Goal: Task Accomplishment & Management: Manage account settings

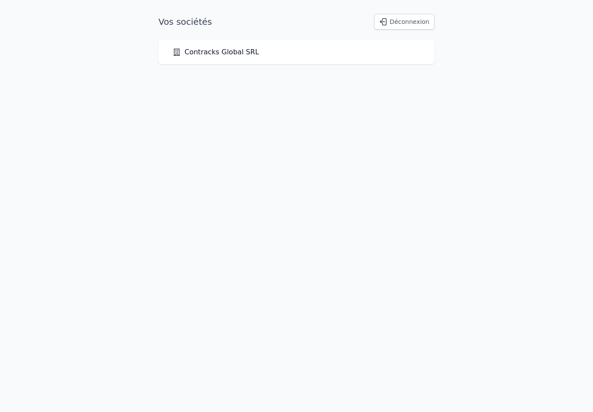
click at [312, 66] on html "Vos sociétés Déconnexion Contracks Global SRL" at bounding box center [296, 39] width 593 height 78
click at [232, 52] on link "Contracks Global SRL" at bounding box center [215, 52] width 87 height 10
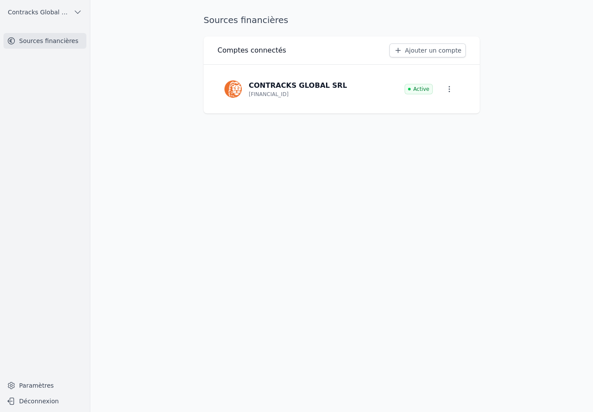
click at [45, 44] on link "Sources financières" at bounding box center [44, 41] width 83 height 16
click at [47, 41] on link "Sources financières" at bounding box center [44, 41] width 83 height 16
click at [435, 53] on link "Ajouter un compte" at bounding box center [428, 50] width 76 height 14
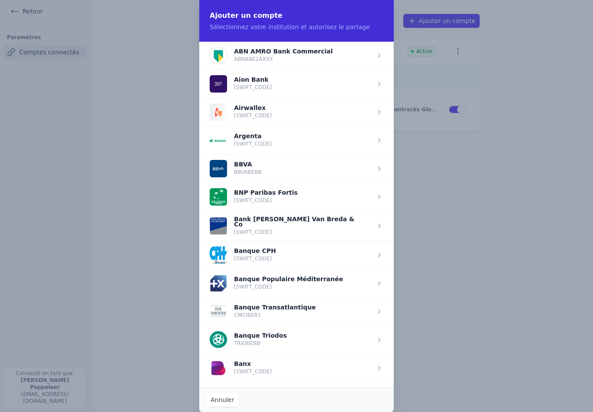
click at [251, 21] on div "Ajouter un compte Sélectionnez votre institution et autorisez le partage" at bounding box center [296, 21] width 195 height 42
click at [260, 29] on p "Sélectionnez votre institution et autorisez le partage" at bounding box center [297, 27] width 174 height 9
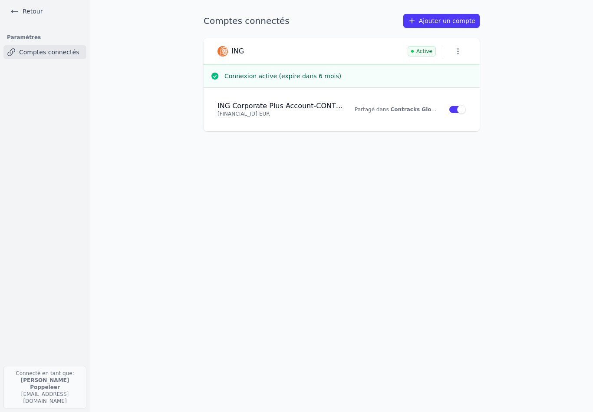
click at [47, 386] on p "Connecté en tant que: Serguei Poppeleer spoppeleer@yahoo.com" at bounding box center [44, 387] width 83 height 43
click at [428, 23] on link "Ajouter un compte" at bounding box center [441, 21] width 76 height 14
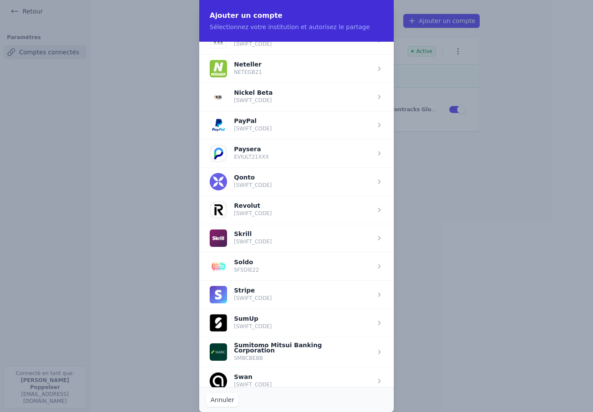
scroll to position [888, 0]
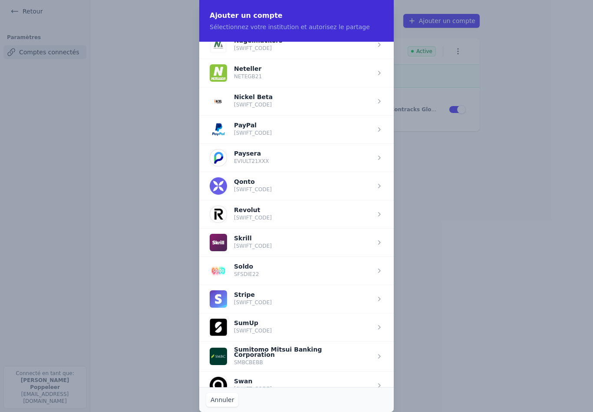
click at [254, 7] on div "Ajouter un compte Sélectionnez votre institution et autorisez le partage" at bounding box center [296, 21] width 195 height 42
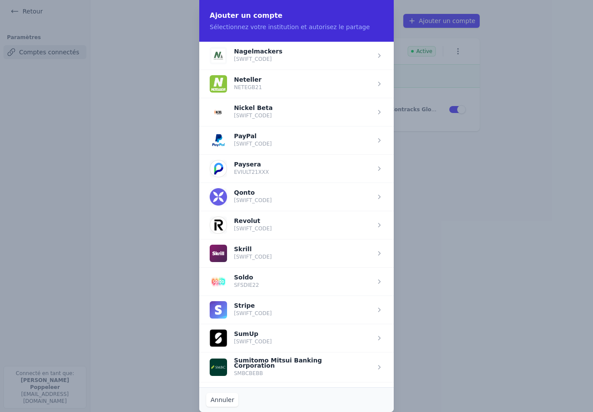
scroll to position [876, 0]
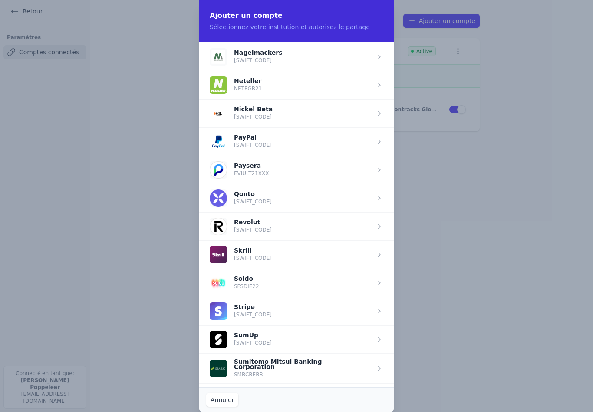
click at [223, 293] on span "button" at bounding box center [296, 282] width 195 height 28
click at [222, 279] on span "button" at bounding box center [296, 282] width 195 height 28
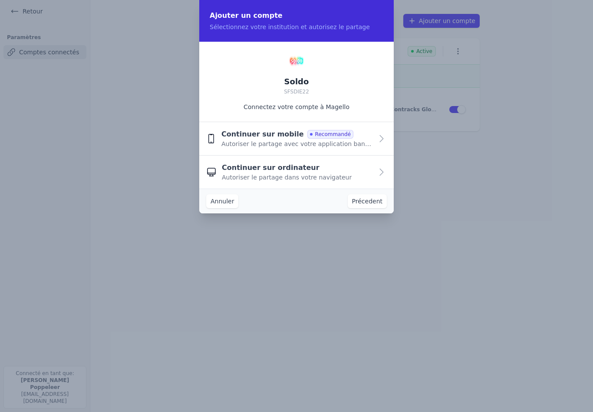
scroll to position [0, 0]
click at [270, 142] on span "Autoriser le partage avec votre application bancaire" at bounding box center [298, 143] width 152 height 9
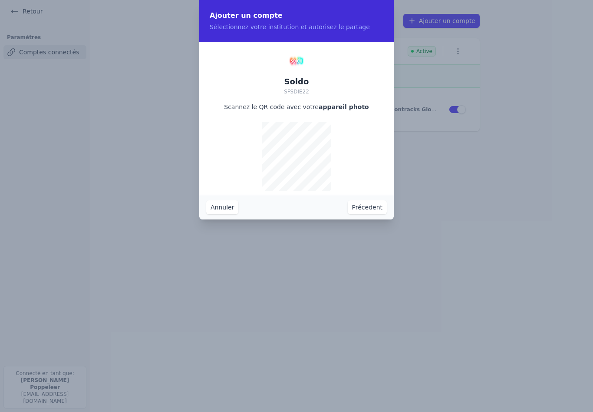
click at [225, 208] on button "Annuler" at bounding box center [222, 207] width 32 height 14
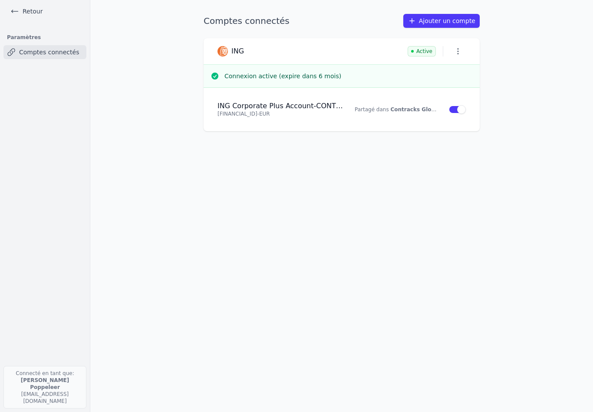
click at [426, 19] on link "Ajouter un compte" at bounding box center [441, 21] width 76 height 14
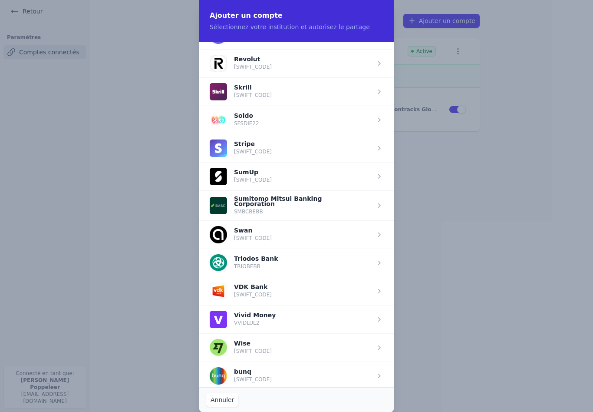
scroll to position [1038, 0]
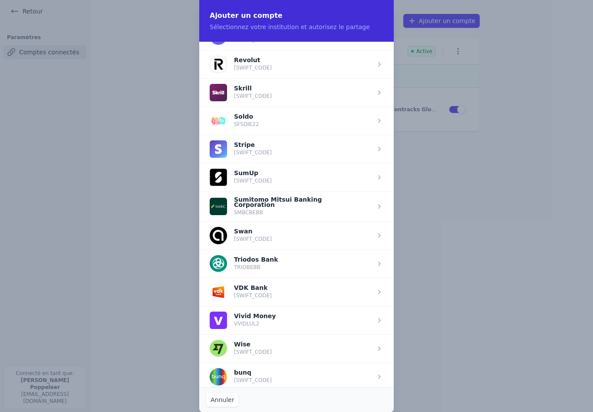
click at [258, 122] on span "button" at bounding box center [296, 120] width 195 height 28
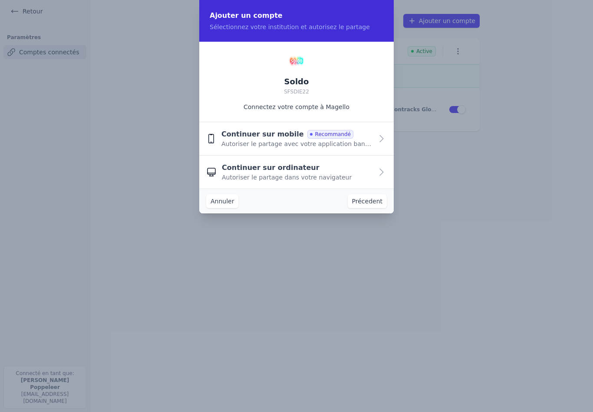
scroll to position [0, 0]
click at [263, 177] on span "Autoriser le partage dans votre navigateur" at bounding box center [287, 177] width 130 height 9
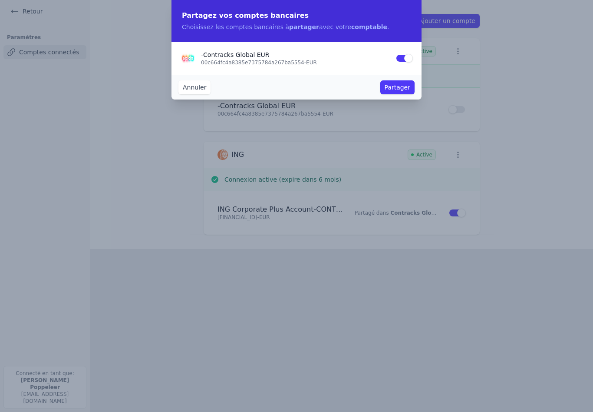
click at [391, 87] on button "Partager" at bounding box center [397, 87] width 34 height 14
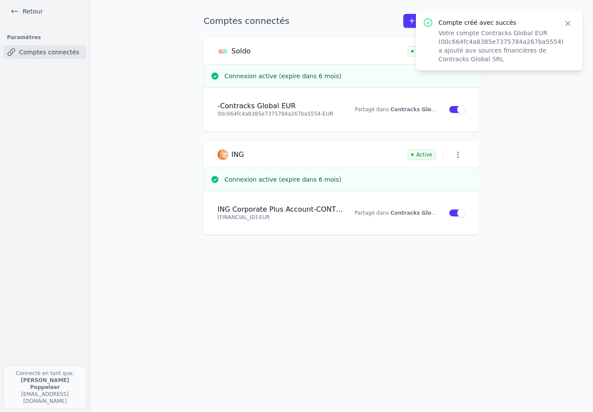
click at [317, 341] on div "Comptes connectés Ajouter un compte Soldo Active Connexion active (expire dans …" at bounding box center [342, 206] width 304 height 384
